Goal: Find specific page/section: Find specific page/section

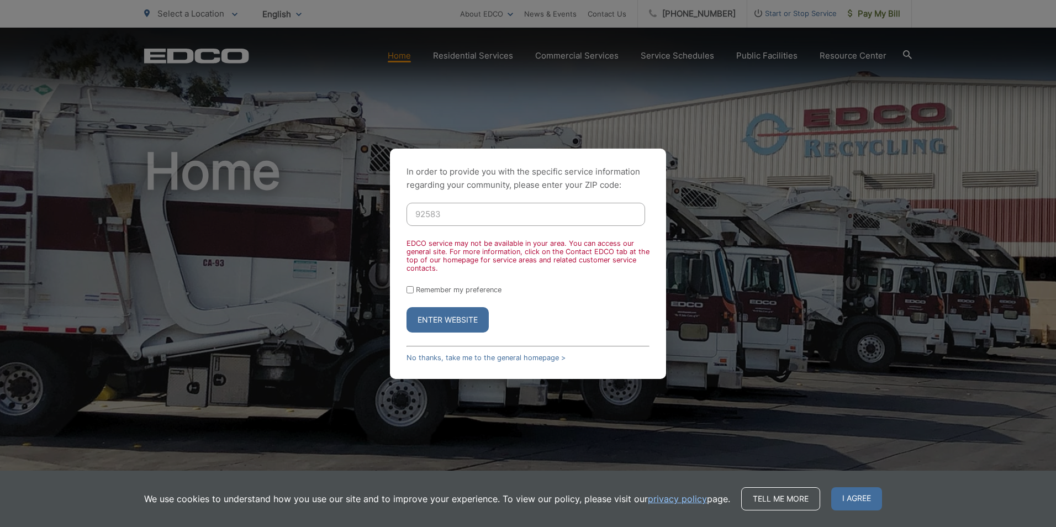
drag, startPoint x: 462, startPoint y: 213, endPoint x: 345, endPoint y: 214, distance: 117.1
click at [345, 214] on div "In order to provide you with the specific service information regarding your co…" at bounding box center [528, 263] width 1056 height 527
type input "9"
click at [263, 196] on div "In order to provide you with the specific service information regarding your co…" at bounding box center [528, 263] width 1056 height 527
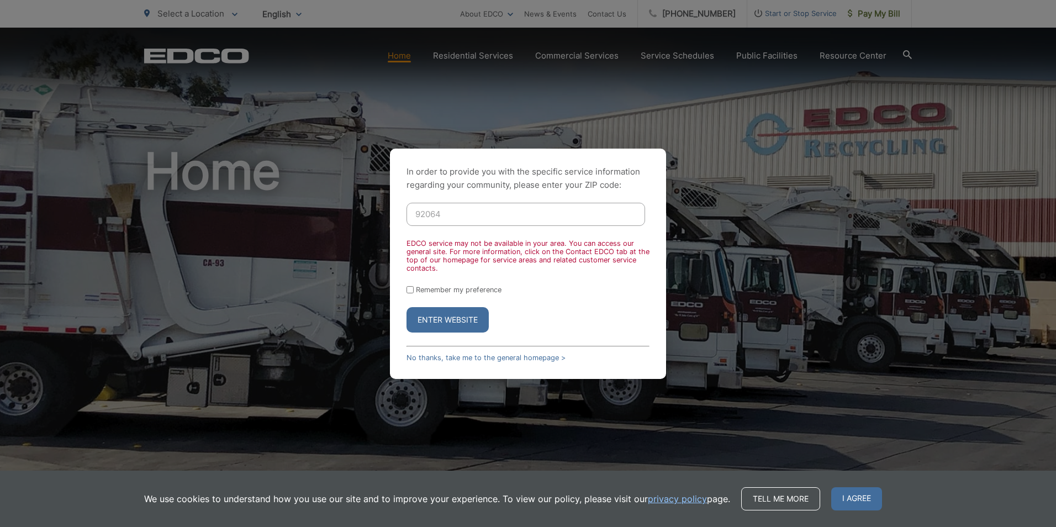
drag, startPoint x: 463, startPoint y: 215, endPoint x: 231, endPoint y: 205, distance: 232.8
click at [205, 204] on div "In order to provide you with the specific service information regarding your co…" at bounding box center [528, 263] width 1056 height 527
click at [248, 179] on div "In order to provide you with the specific service information regarding your co…" at bounding box center [528, 263] width 1056 height 527
drag, startPoint x: 455, startPoint y: 219, endPoint x: 313, endPoint y: 214, distance: 142.1
click at [313, 214] on div "In order to provide you with the specific service information regarding your co…" at bounding box center [528, 263] width 1056 height 527
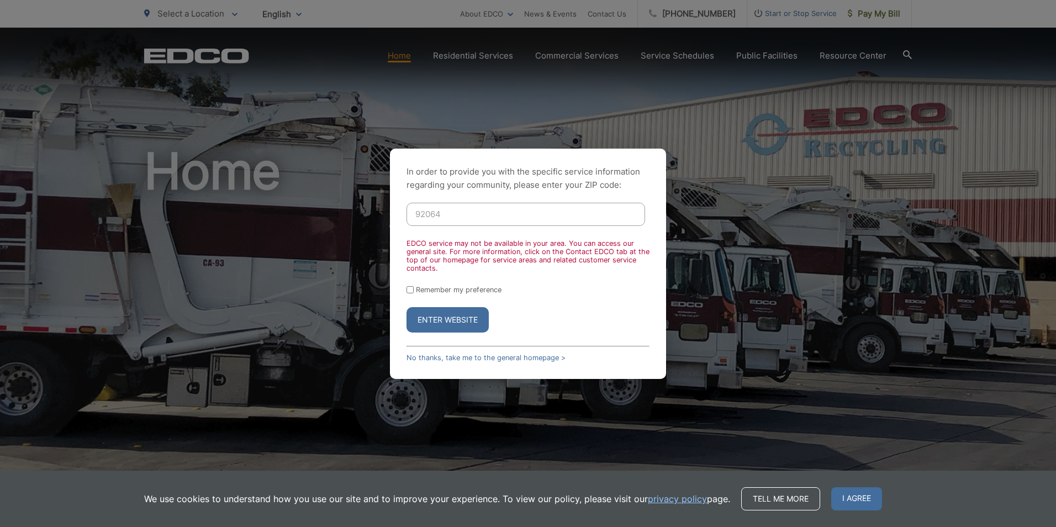
drag, startPoint x: 472, startPoint y: 214, endPoint x: 192, endPoint y: 209, distance: 280.7
click at [188, 208] on div "In order to provide you with the specific service information regarding your co…" at bounding box center [528, 263] width 1056 height 527
type input "92064"
click at [407, 307] on button "Enter Website" at bounding box center [448, 319] width 82 height 25
